Goal: Task Accomplishment & Management: Manage account settings

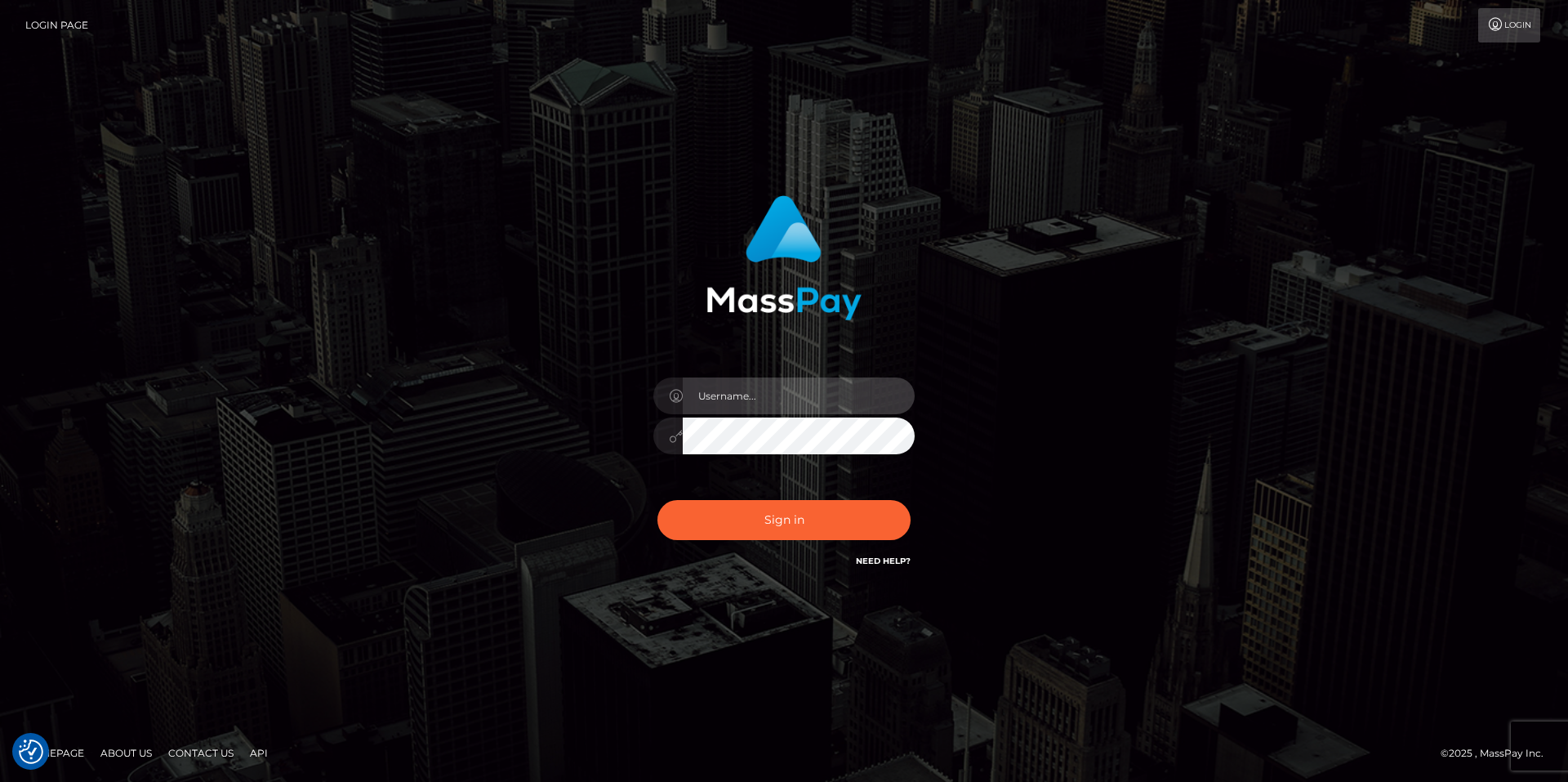
click at [758, 389] on input "text" at bounding box center [798, 396] width 232 height 37
type input "smiley.throne"
click at [746, 403] on input "text" at bounding box center [798, 396] width 232 height 37
type input "smiley.throne"
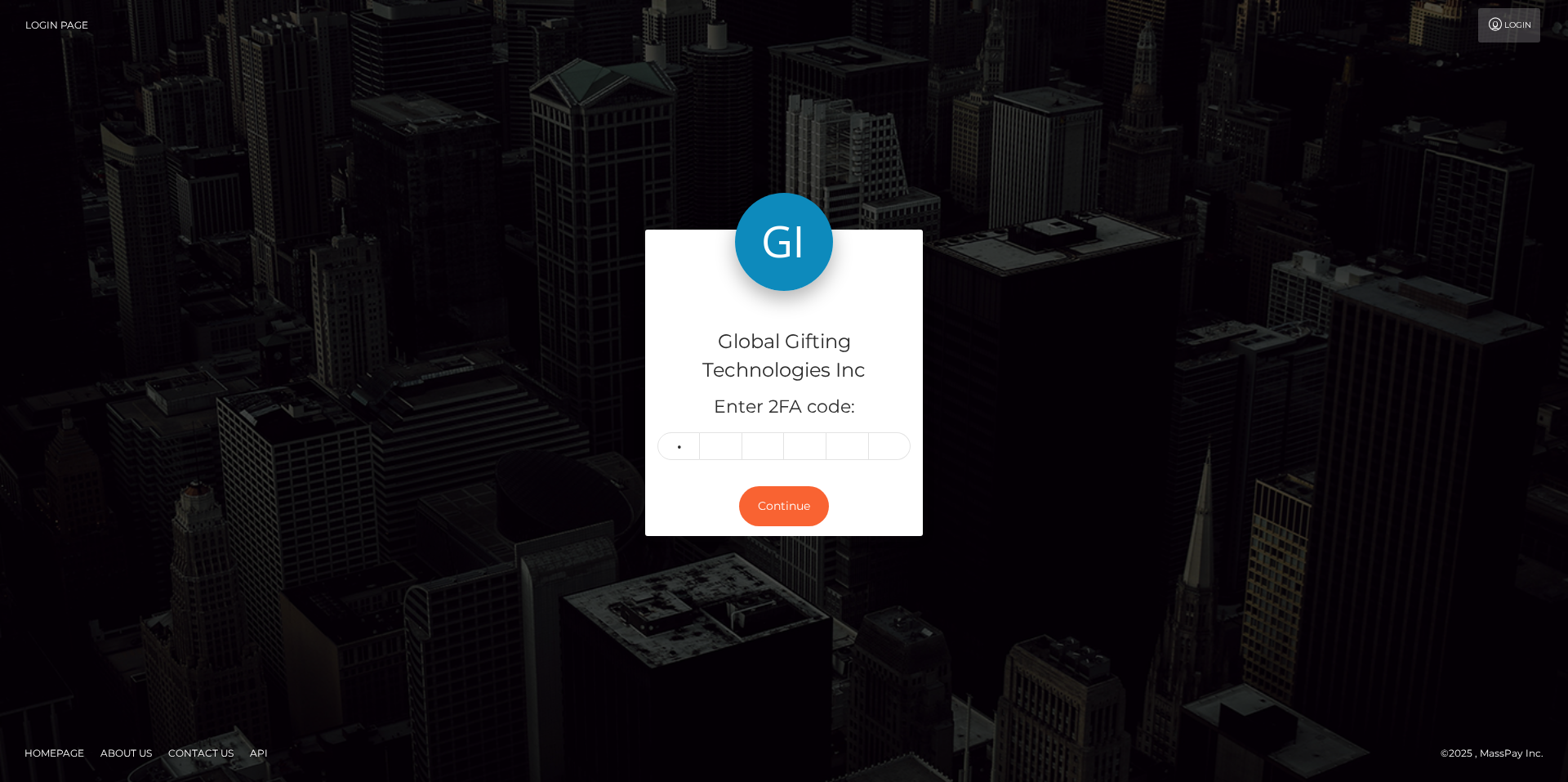
type input "9"
type input "0"
type input "7"
type input "0"
type input "8"
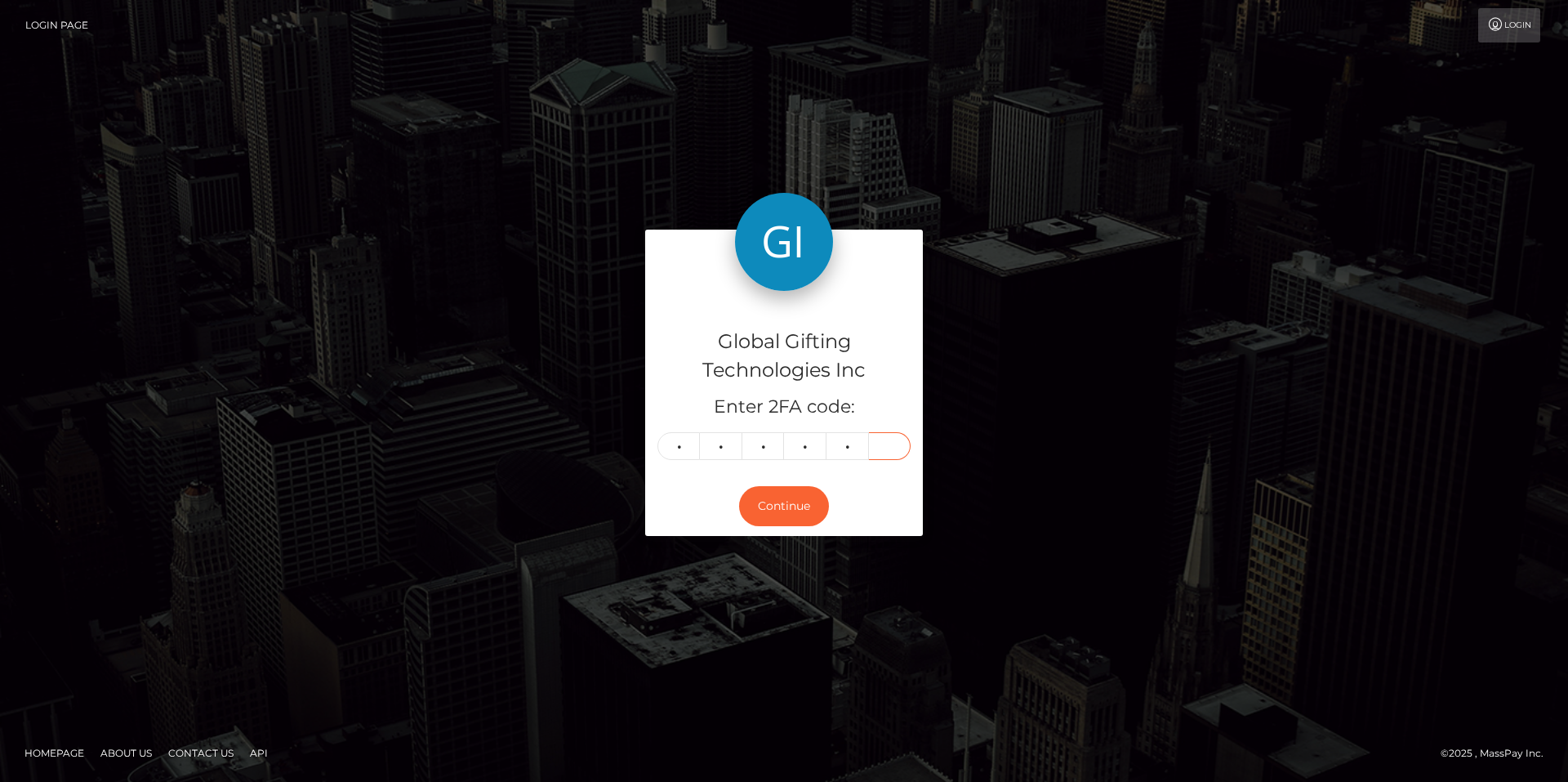
type input "8"
